Goal: Find specific page/section: Find specific page/section

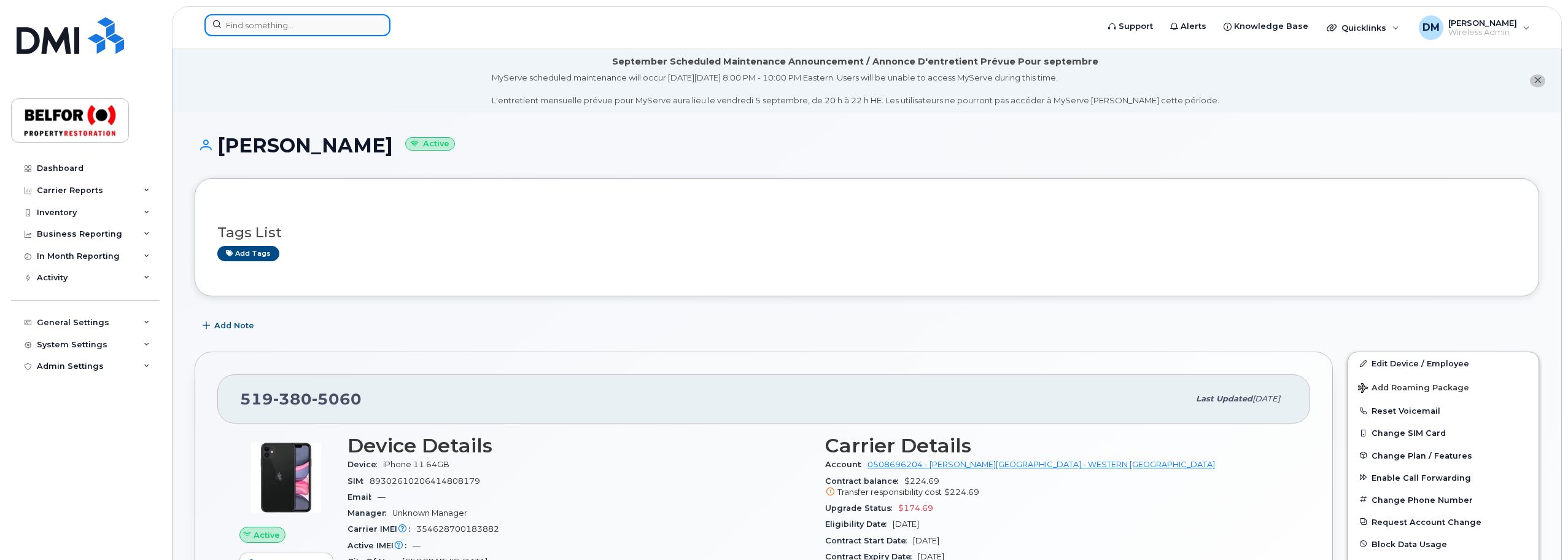
click at [262, 30] on input at bounding box center [297, 25] width 186 height 22
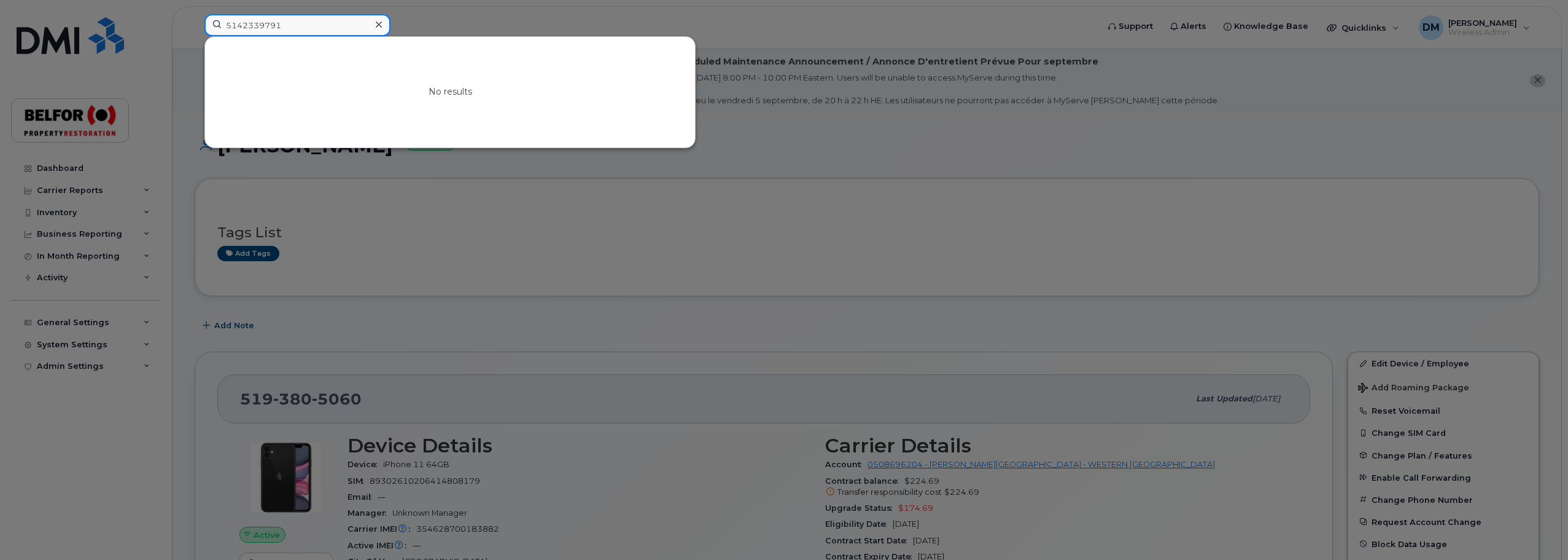
type input "5142339791"
click at [380, 22] on icon at bounding box center [378, 25] width 6 height 10
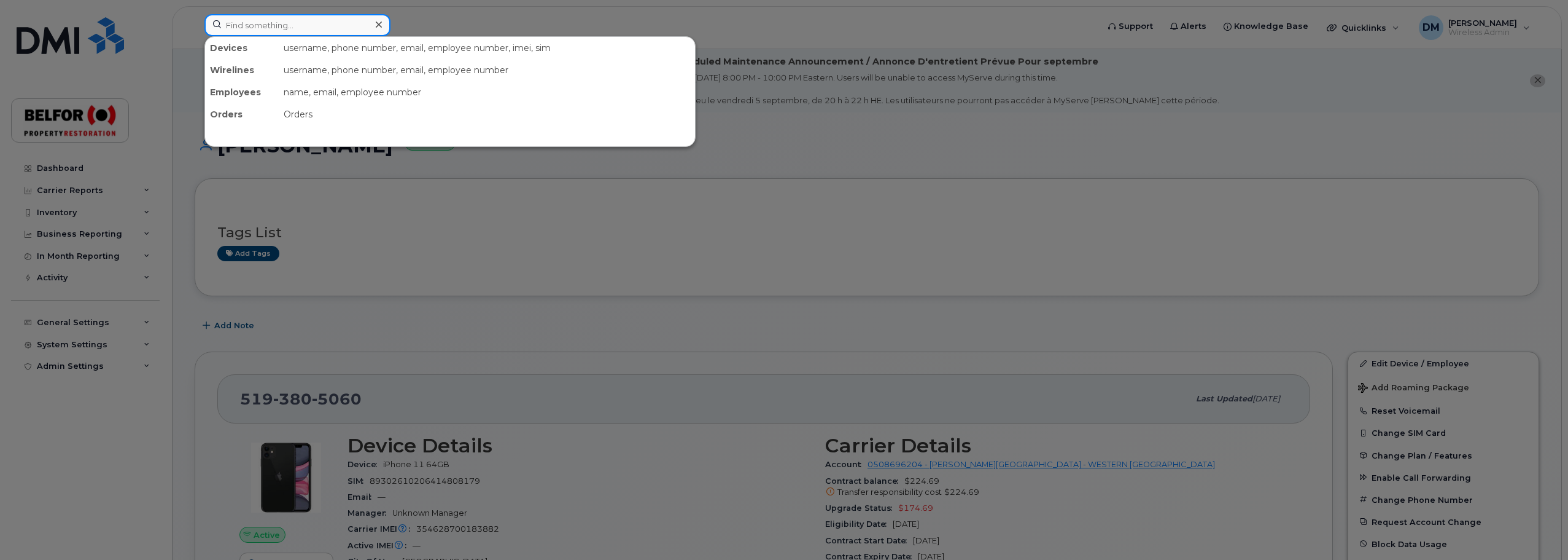
click at [254, 17] on input at bounding box center [297, 25] width 186 height 22
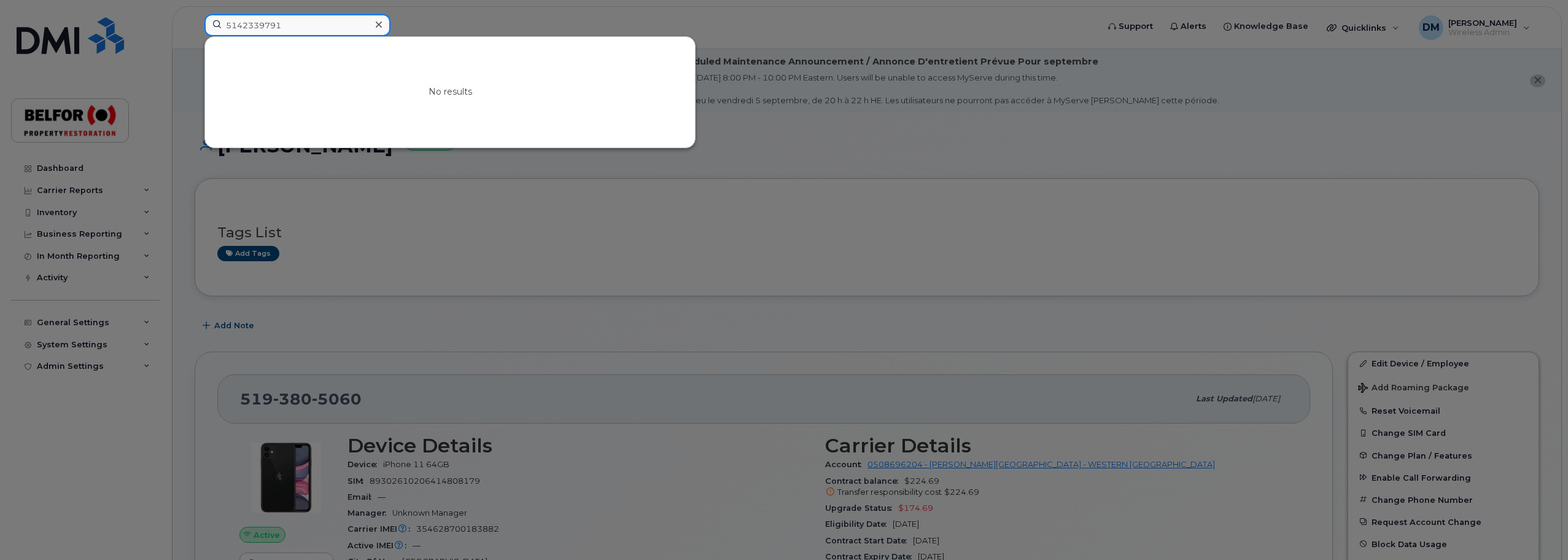
type input "5142339791"
click at [380, 23] on icon at bounding box center [378, 25] width 6 height 10
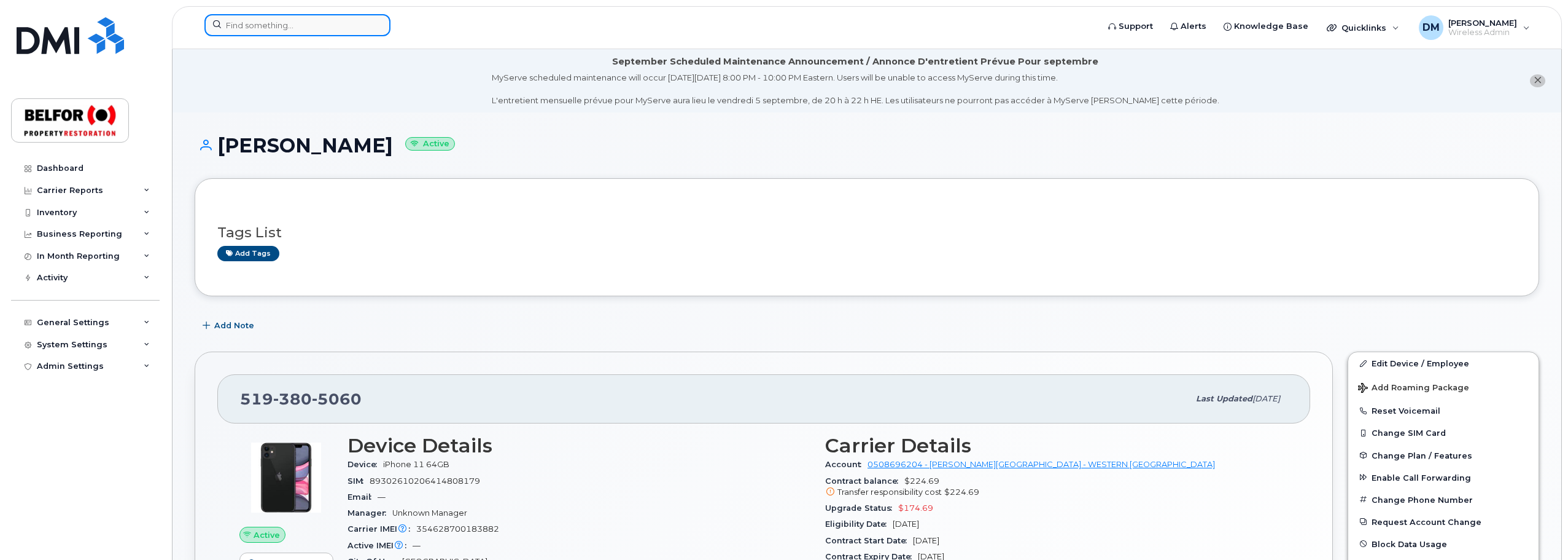
click at [256, 21] on input at bounding box center [297, 25] width 186 height 22
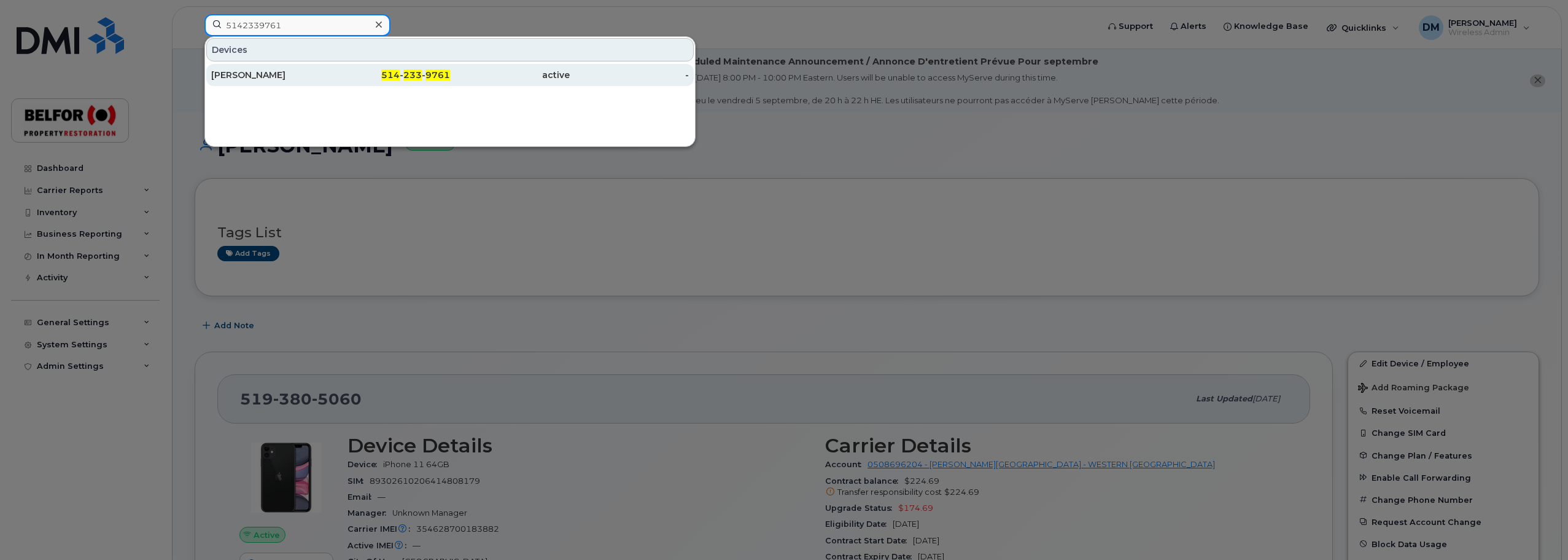
type input "5142339761"
click at [288, 81] on div "[PERSON_NAME]" at bounding box center [271, 75] width 120 height 12
